Goal: Transaction & Acquisition: Purchase product/service

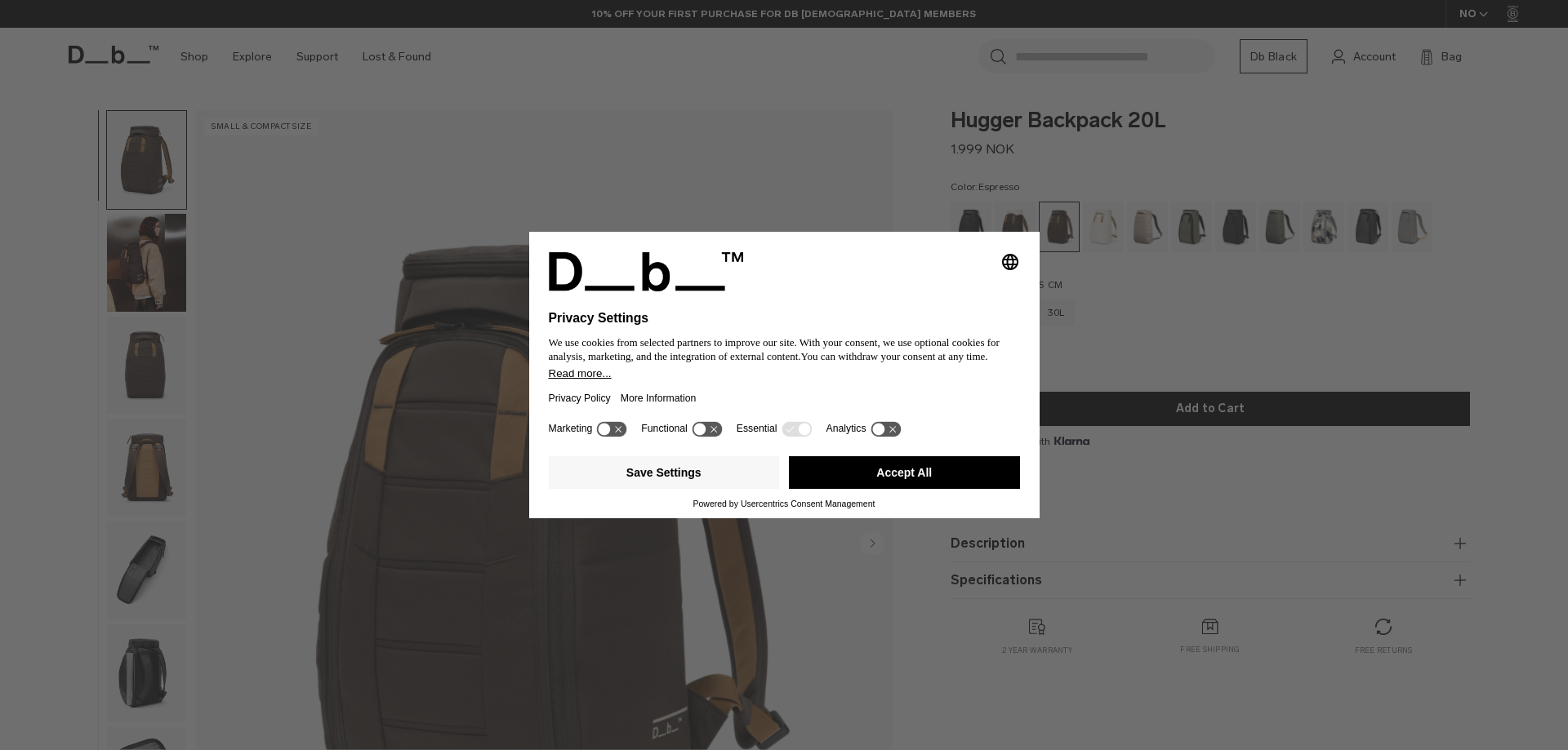
click at [1152, 363] on div "Selecting an option will immediately change the language Privacy Settings We us…" at bounding box center [784, 375] width 1568 height 750
click at [713, 433] on icon at bounding box center [706, 428] width 30 height 15
click at [713, 433] on icon at bounding box center [714, 428] width 12 height 12
click at [795, 425] on icon at bounding box center [796, 428] width 30 height 15
click at [794, 426] on icon at bounding box center [796, 428] width 30 height 15
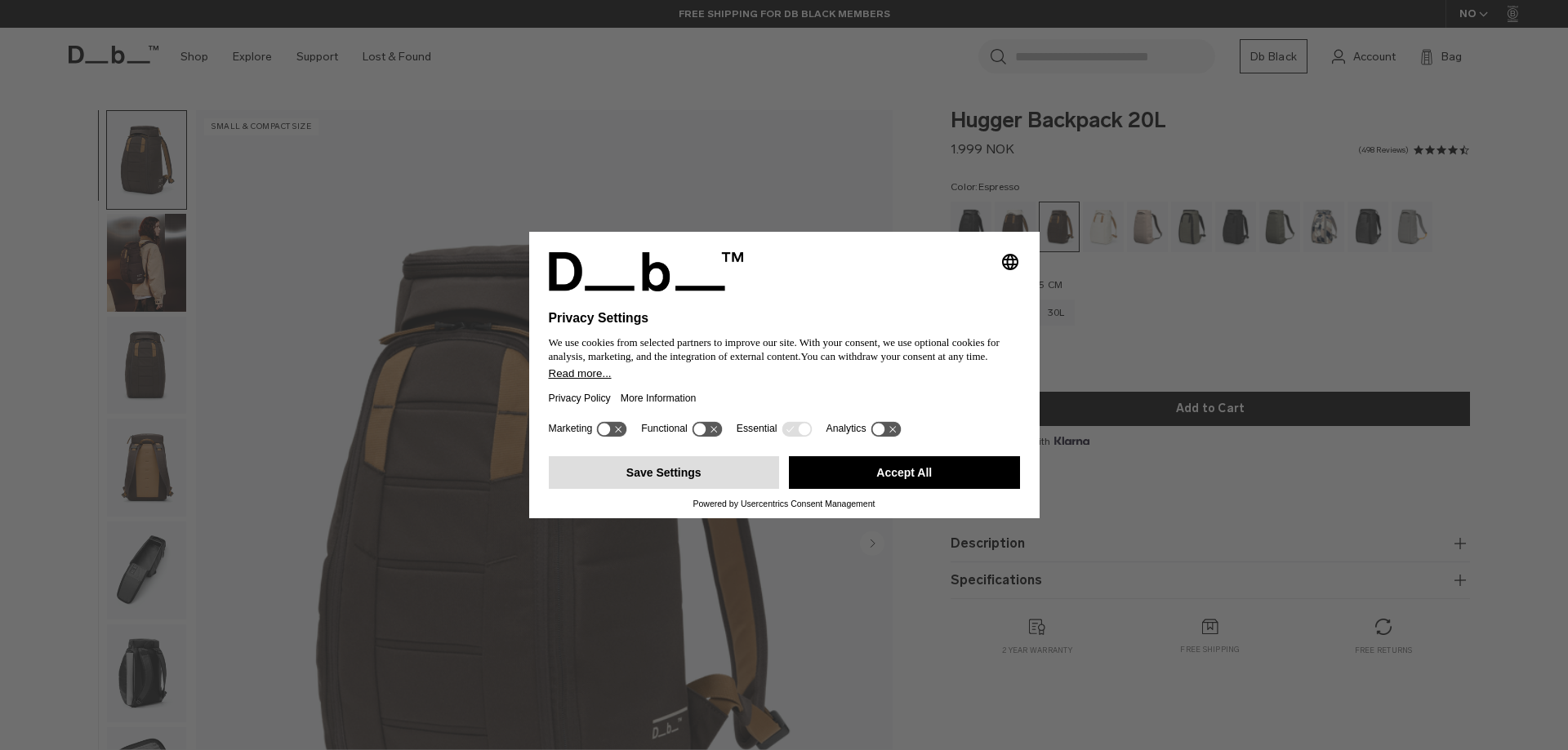
click at [713, 469] on button "Save Settings" at bounding box center [664, 472] width 231 height 33
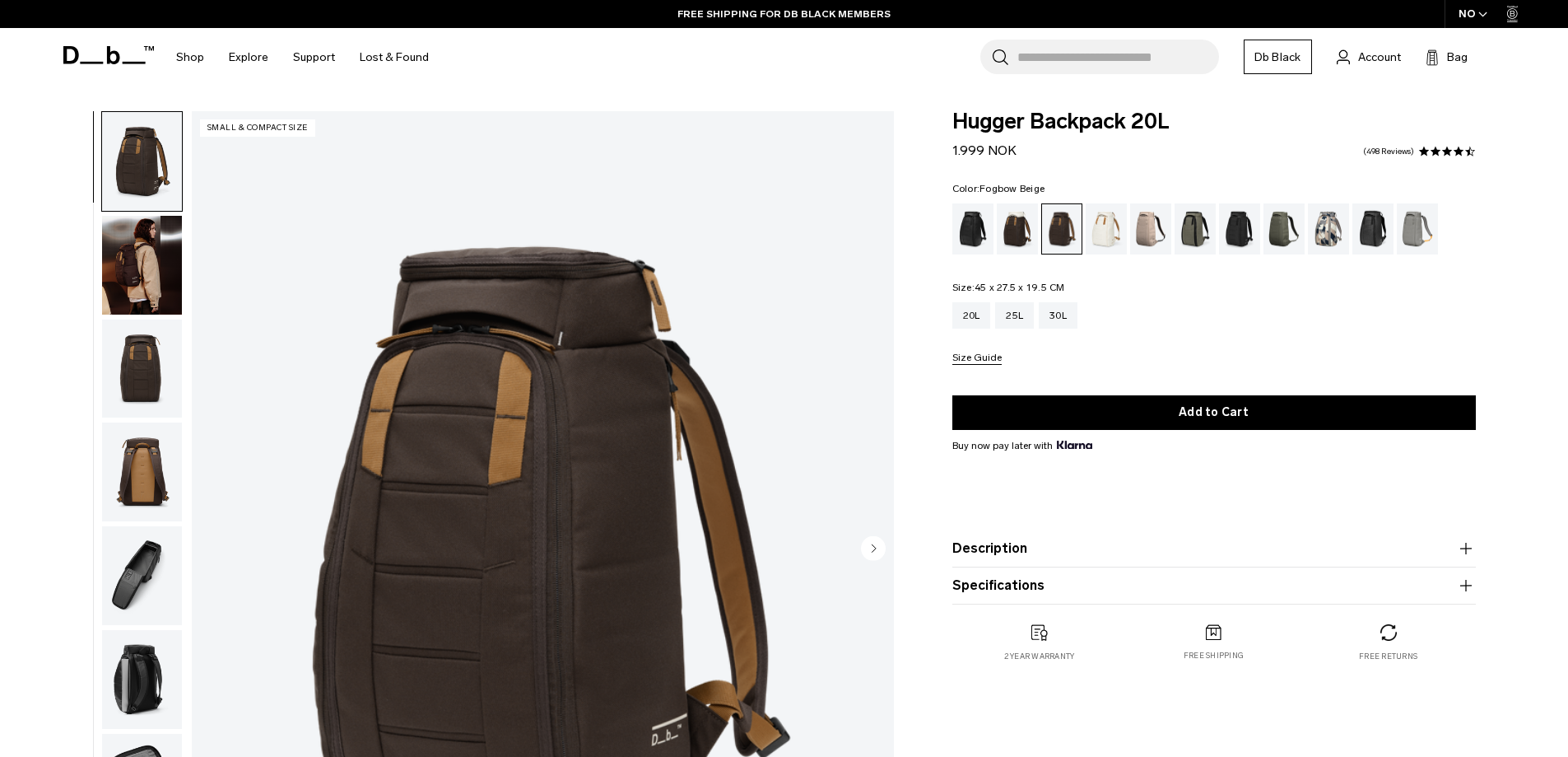
click at [1145, 232] on div "Fogbow Beige" at bounding box center [1151, 229] width 42 height 51
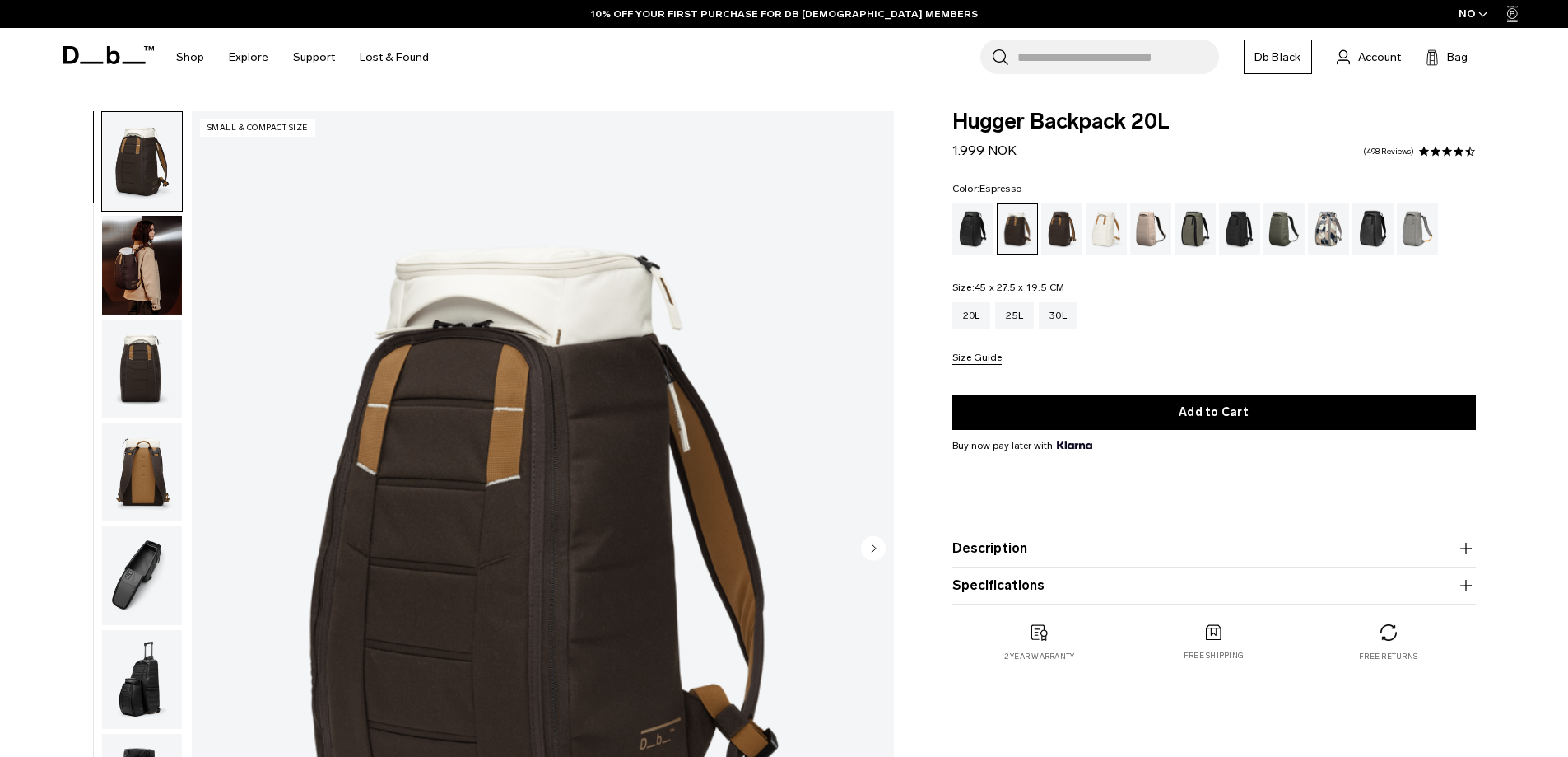
scroll to position [82, 0]
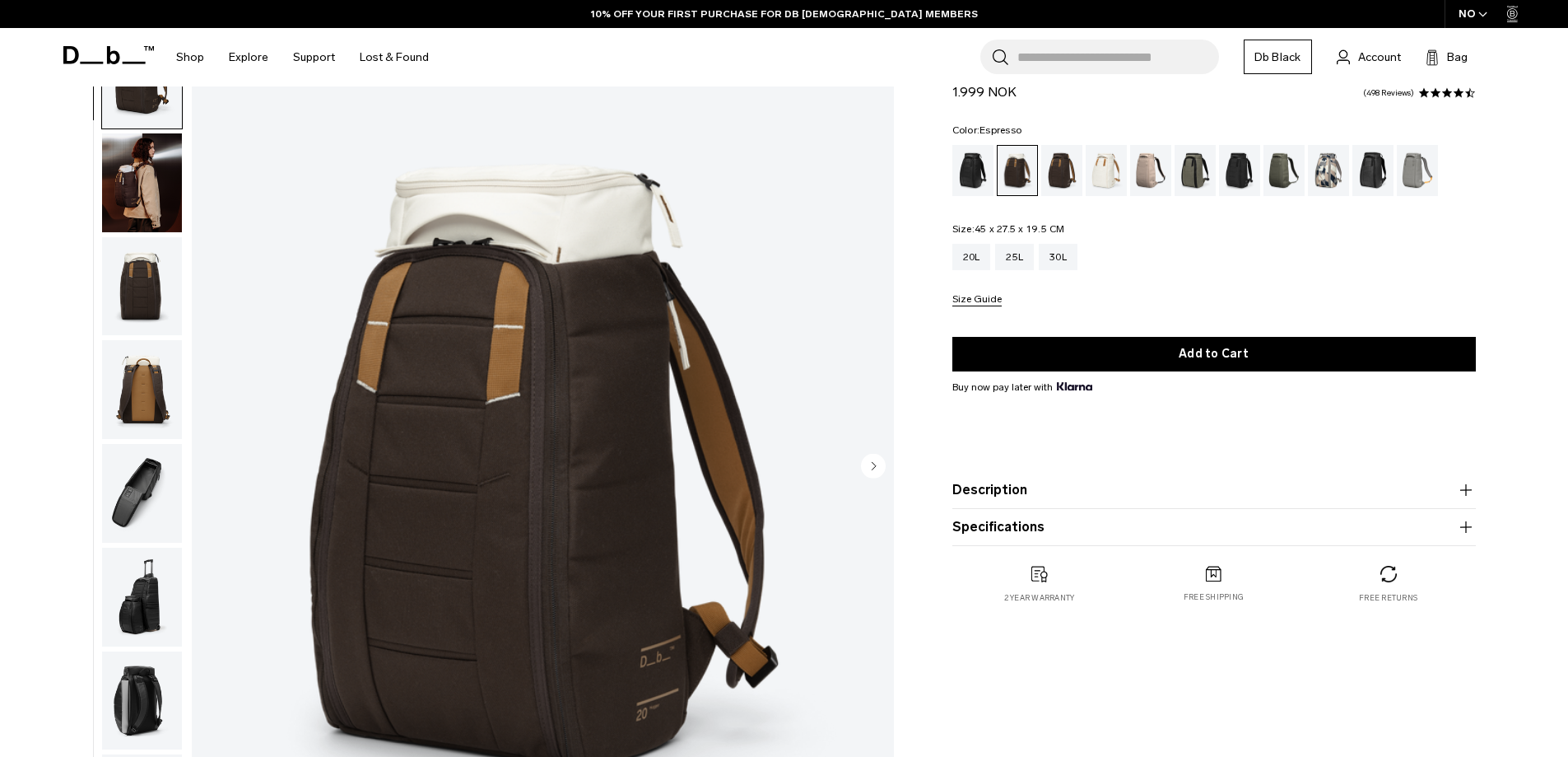
click at [1062, 177] on div "Espresso" at bounding box center [1062, 170] width 42 height 51
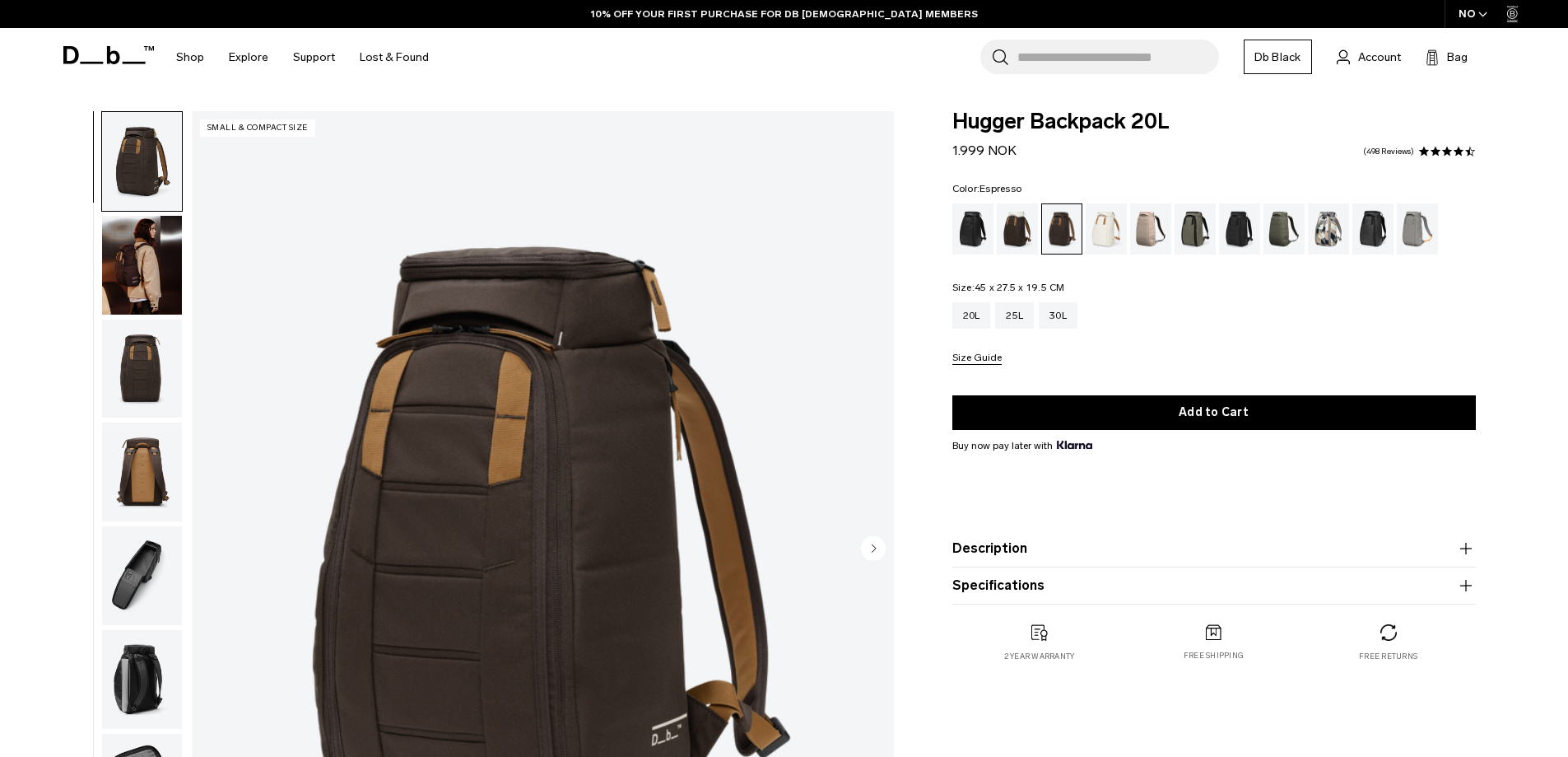
click at [1148, 308] on div "20L 25L 30L" at bounding box center [1214, 315] width 523 height 27
click at [1155, 306] on div "20L 25L 30L" at bounding box center [1214, 315] width 523 height 27
click at [1155, 304] on div "20L 25L 30L" at bounding box center [1214, 315] width 523 height 27
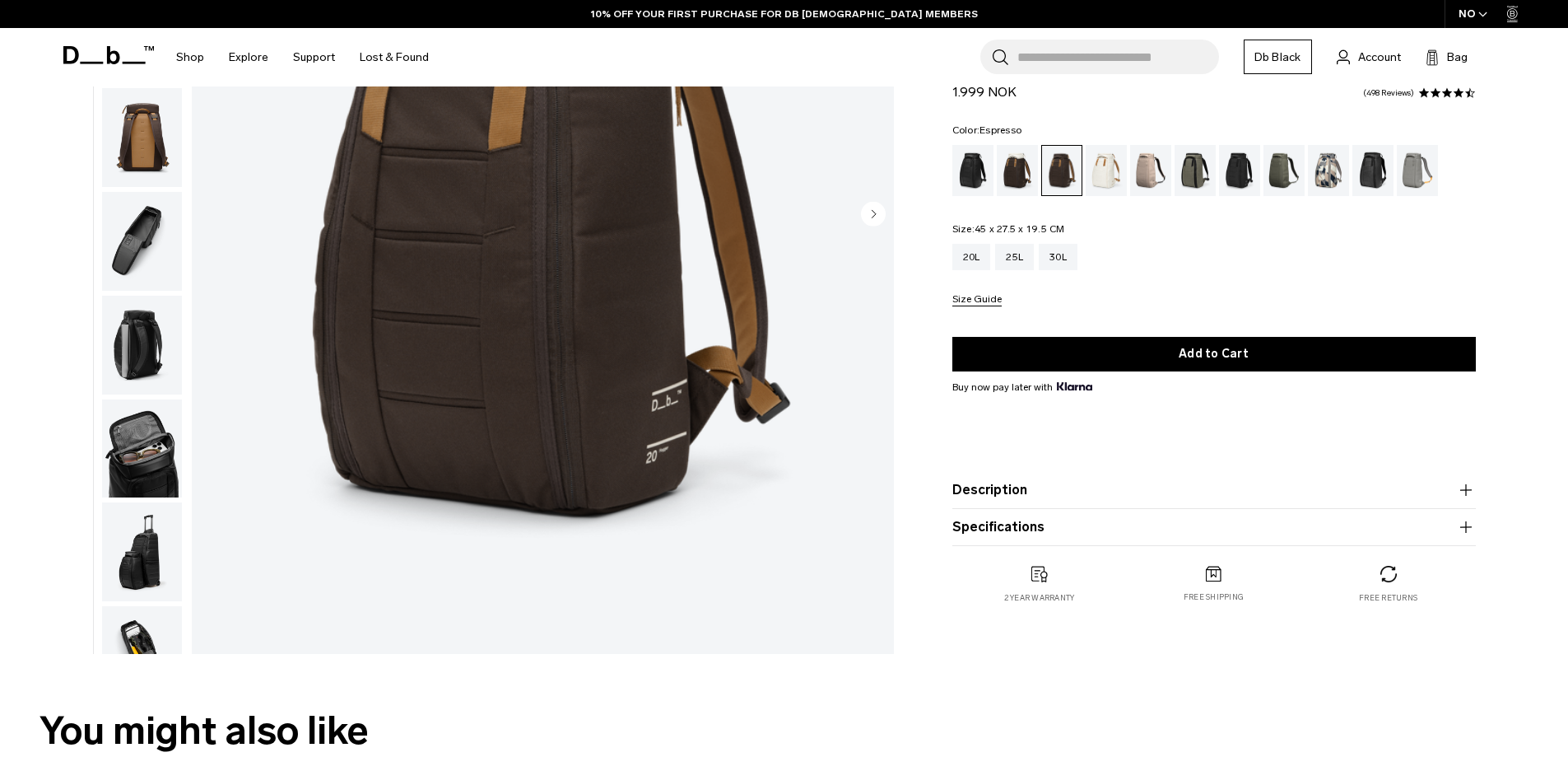
scroll to position [247, 0]
